Goal: Book appointment/travel/reservation

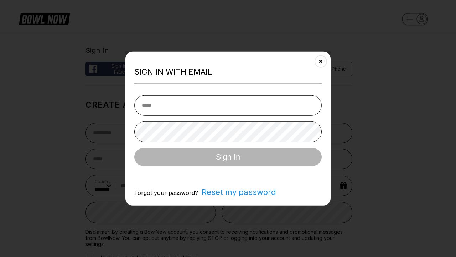
select select "**"
type input "**********"
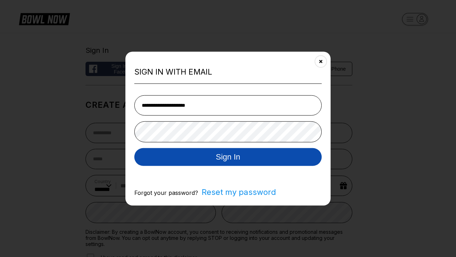
click at [228, 157] on button "Sign In" at bounding box center [227, 157] width 187 height 18
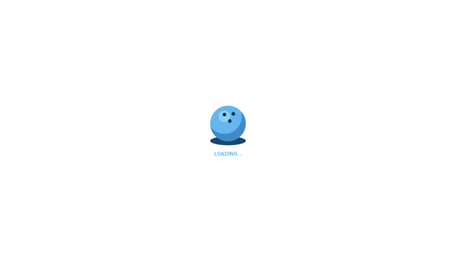
scroll to position [363, 0]
